Goal: Find specific page/section: Find specific page/section

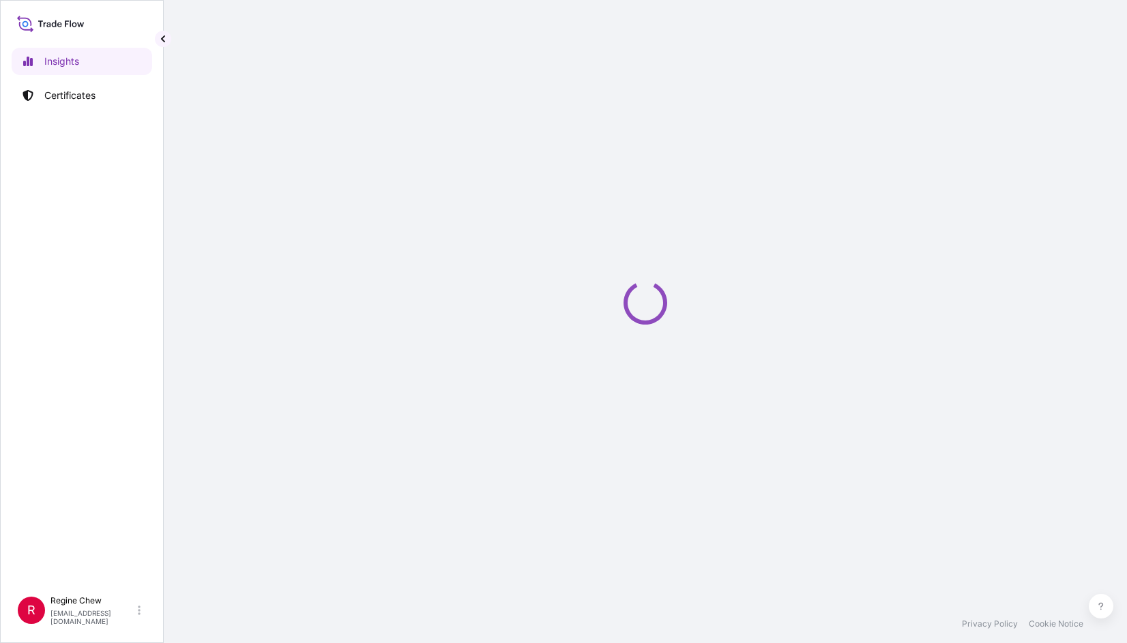
select select "2025"
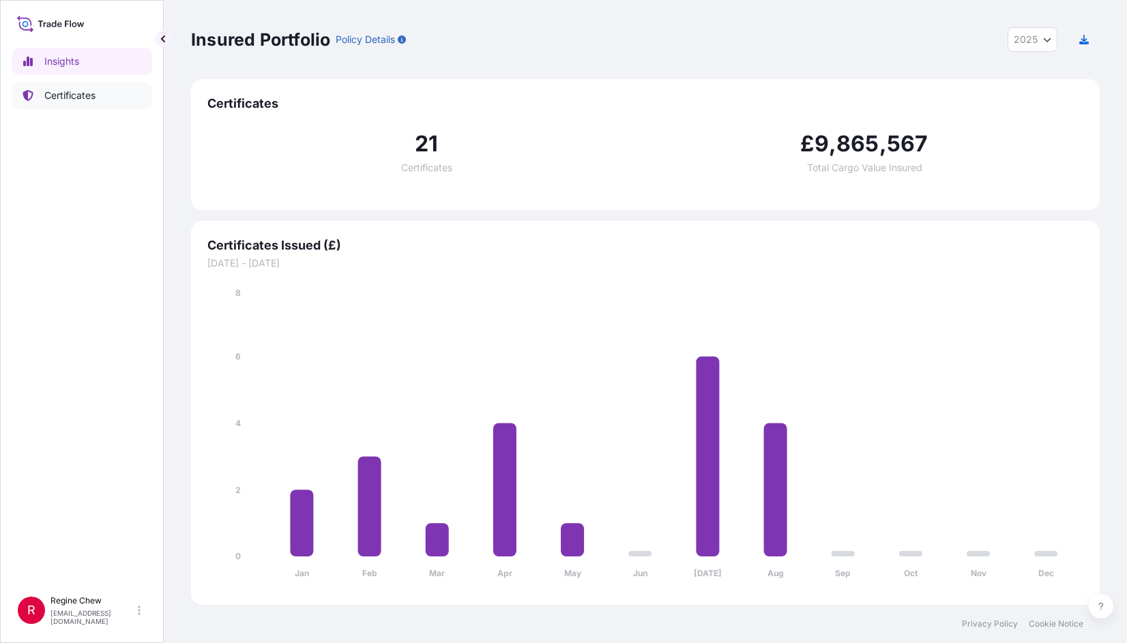
click at [56, 91] on p "Certificates" at bounding box center [69, 96] width 51 height 14
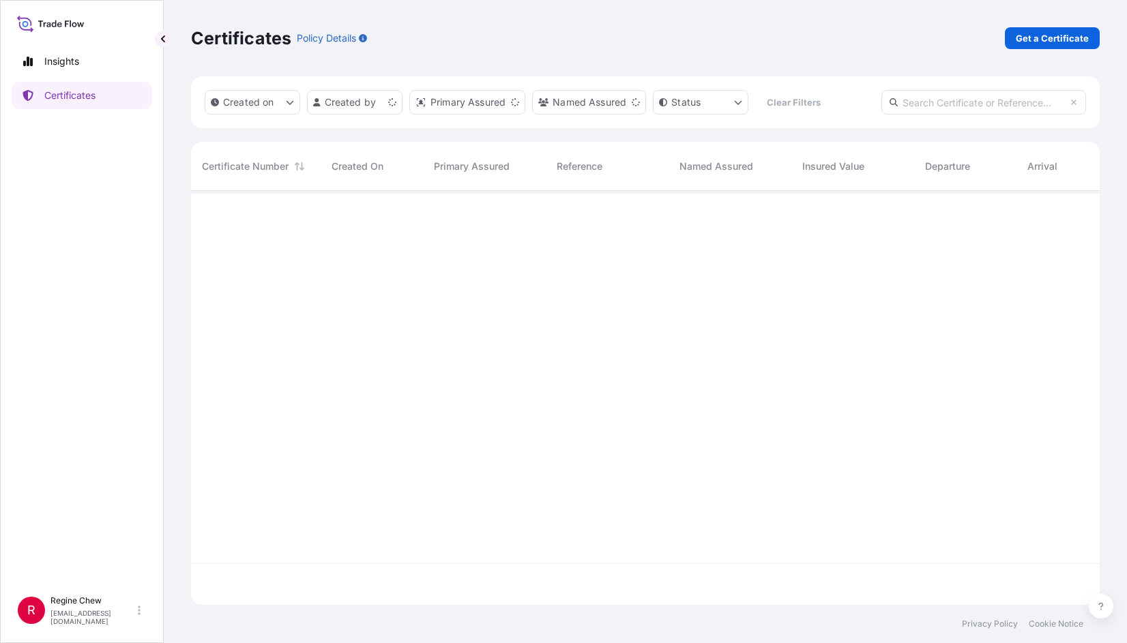
scroll to position [411, 898]
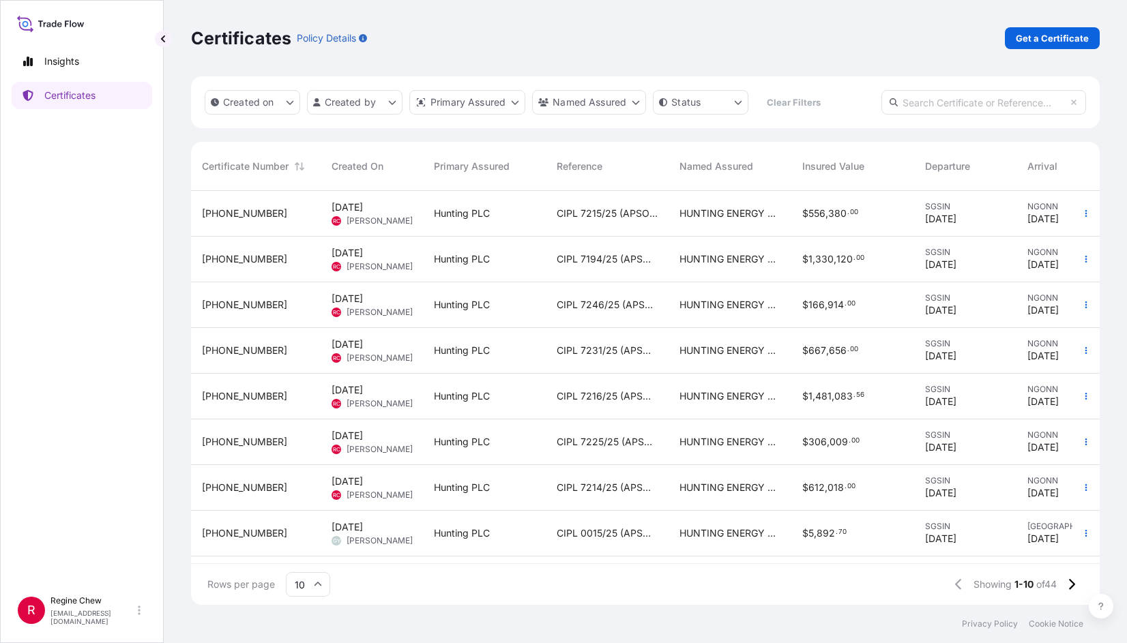
click at [649, 598] on div "Rows per page 10 Showing 1-10 of 44" at bounding box center [645, 584] width 909 height 41
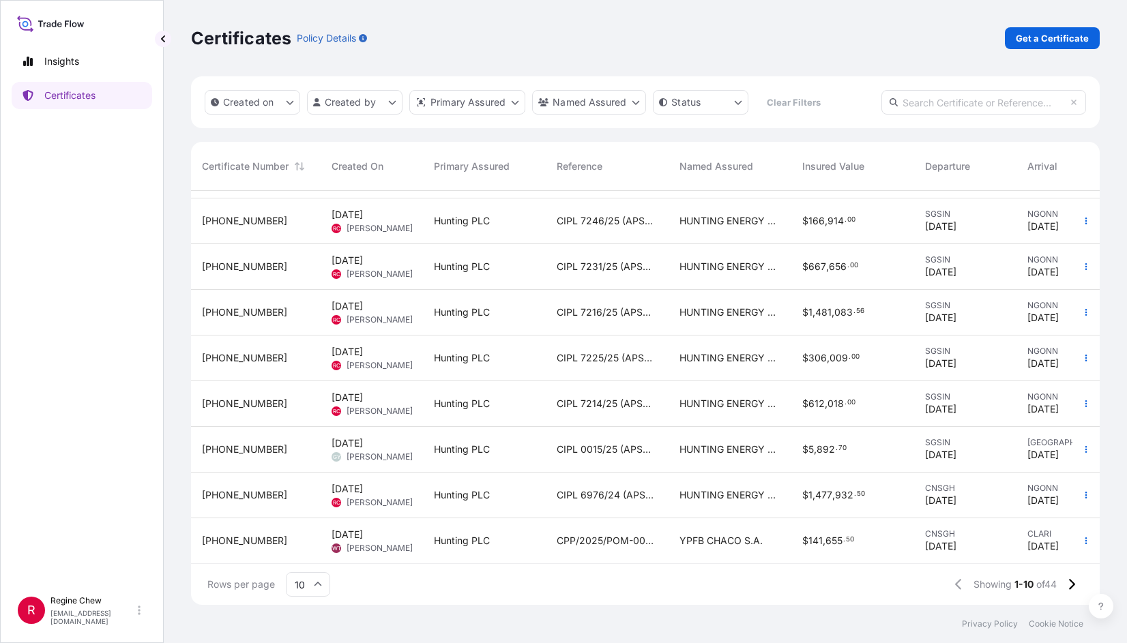
scroll to position [94, 0]
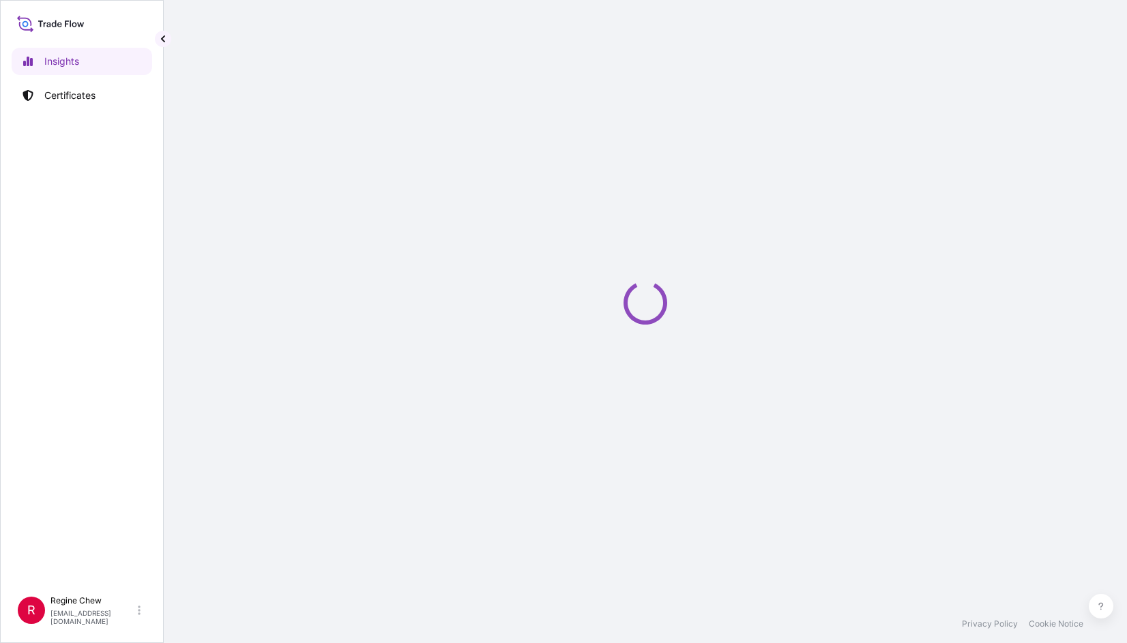
select select "2025"
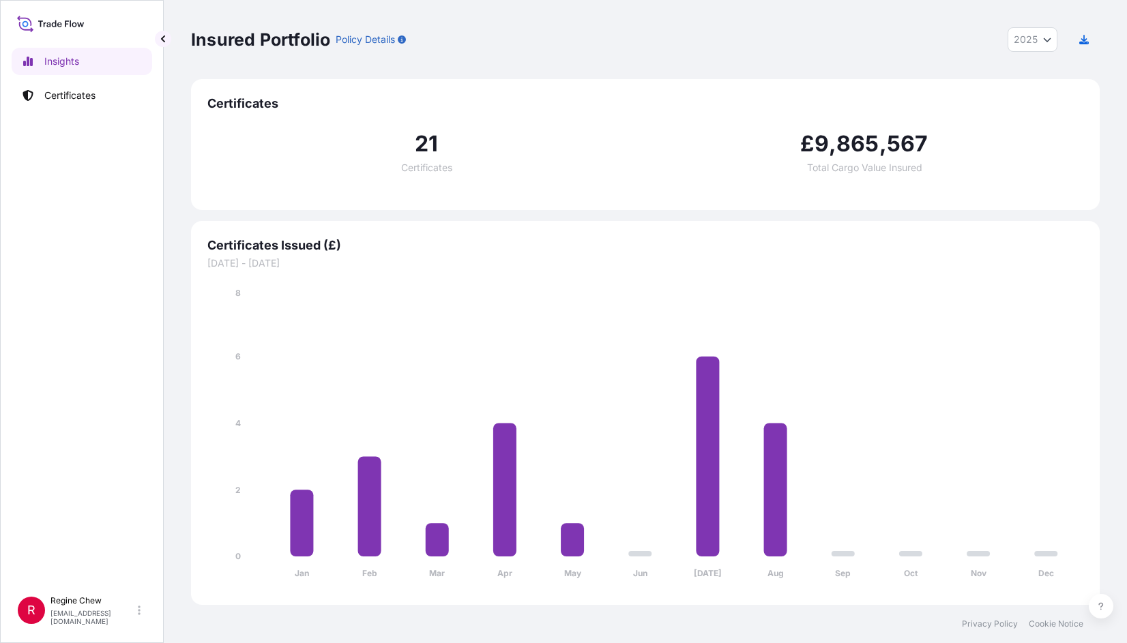
click at [1043, 42] on icon "Year Selector" at bounding box center [1047, 39] width 8 height 8
click at [63, 95] on p "Certificates" at bounding box center [69, 96] width 51 height 14
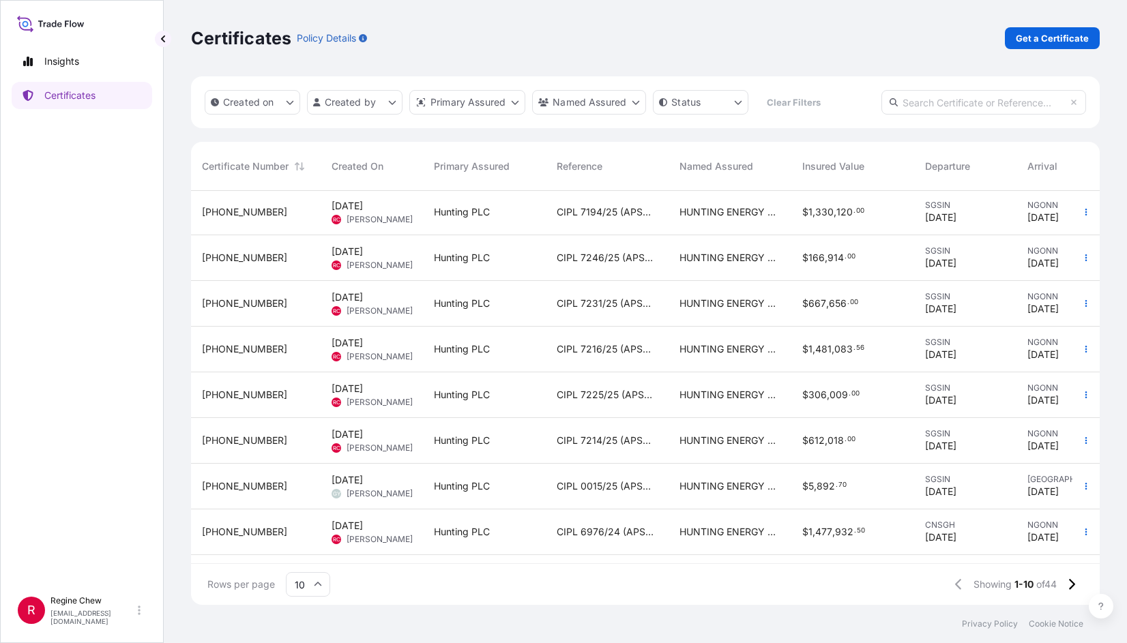
scroll to position [94, 0]
